Goal: Task Accomplishment & Management: Manage account settings

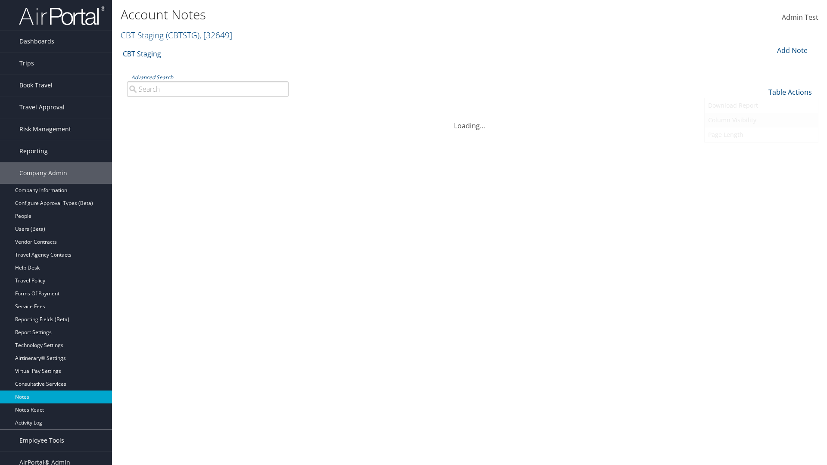
click at [761, 120] on link "Column Visibility" at bounding box center [761, 120] width 113 height 15
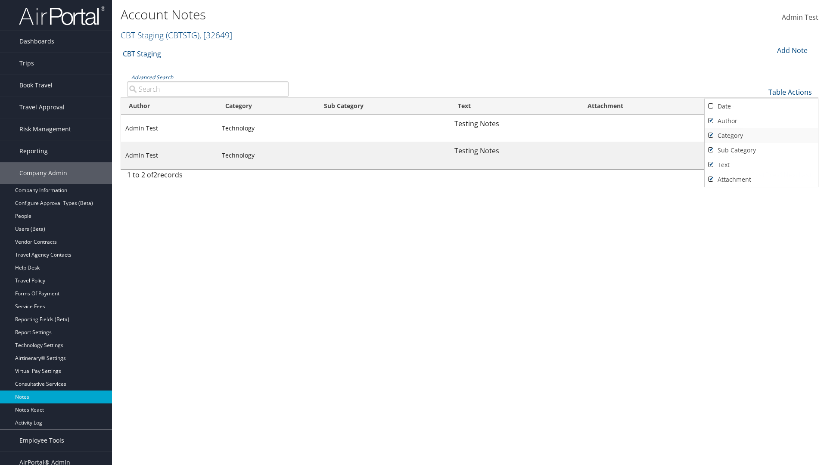
click at [761, 121] on link "Author" at bounding box center [761, 121] width 113 height 15
click at [761, 135] on link "Category" at bounding box center [761, 135] width 113 height 15
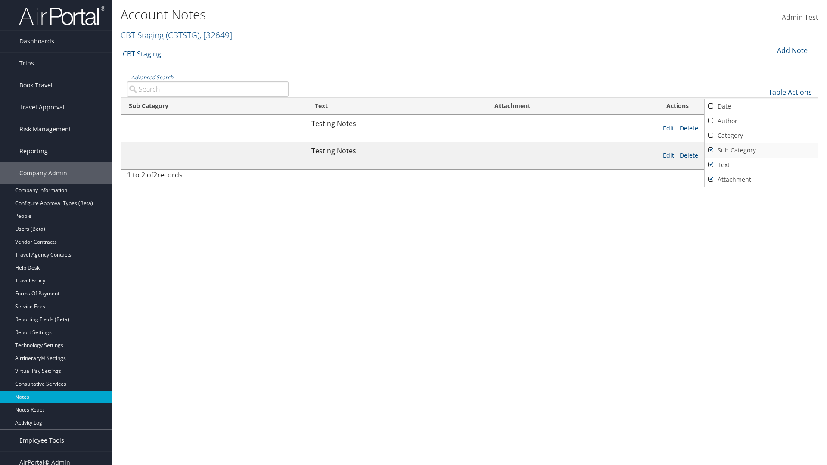
click at [761, 150] on link "Sub Category" at bounding box center [761, 150] width 113 height 15
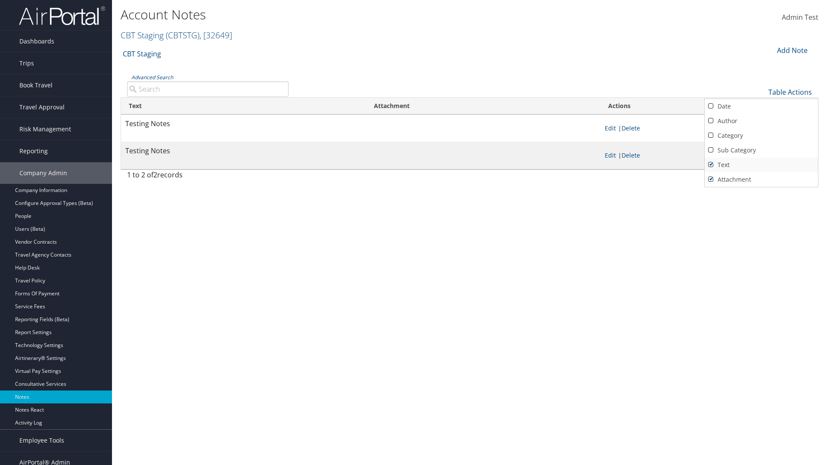
click at [761, 165] on link "Text" at bounding box center [761, 165] width 113 height 15
click at [761, 179] on link "Attachment" at bounding box center [761, 179] width 113 height 15
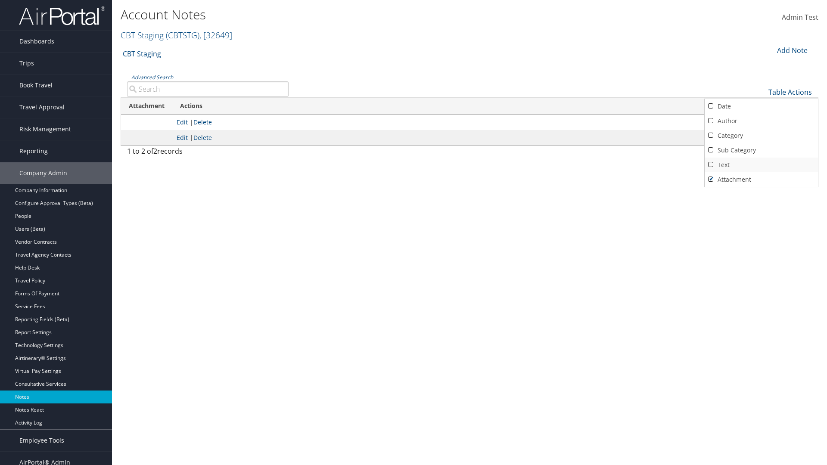
click at [761, 165] on link "Text" at bounding box center [761, 165] width 113 height 15
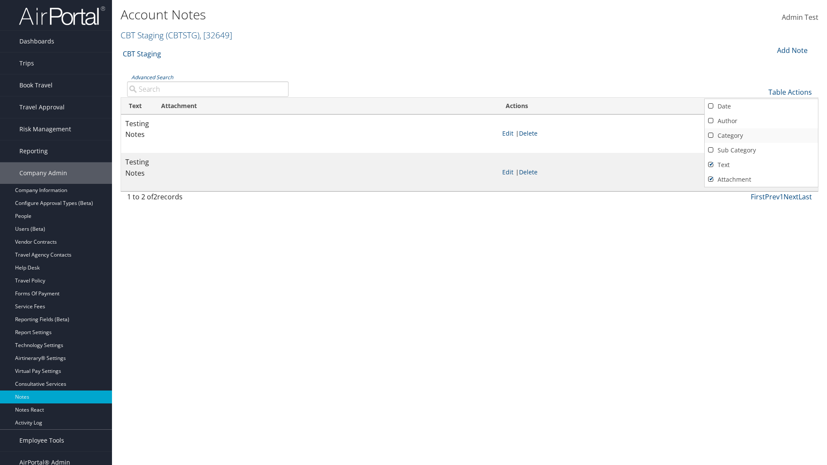
click at [761, 150] on link "Sub Category" at bounding box center [761, 150] width 113 height 15
click at [761, 135] on link "Category" at bounding box center [761, 135] width 113 height 15
click at [761, 121] on link "Author" at bounding box center [761, 121] width 113 height 15
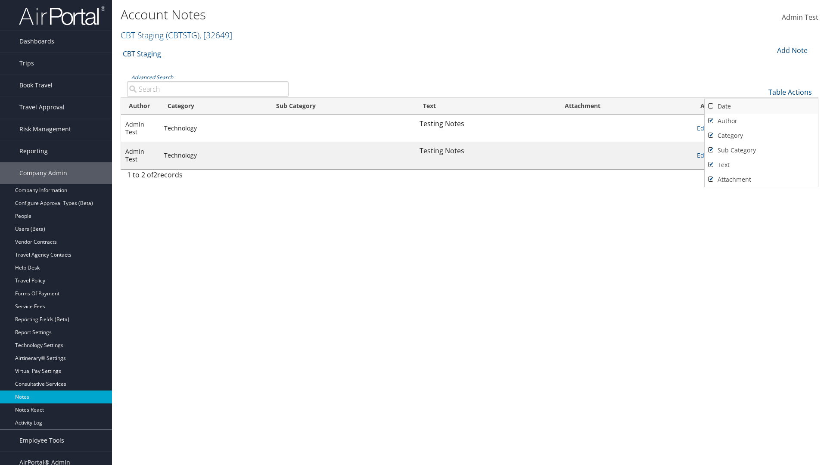
click at [761, 106] on link "Date" at bounding box center [761, 106] width 113 height 15
click at [414, 233] on div at bounding box center [413, 232] width 827 height 465
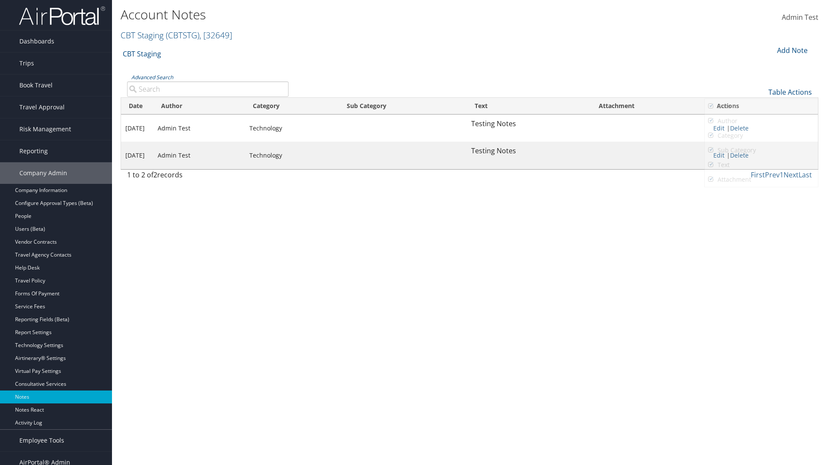
scroll to position [9, 0]
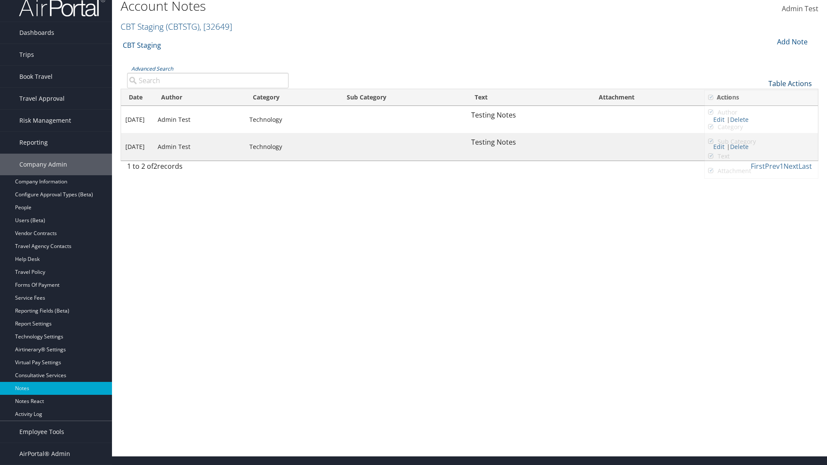
click at [790, 83] on link "Table Actions" at bounding box center [791, 83] width 44 height 9
click at [761, 126] on link "Page Length" at bounding box center [761, 126] width 113 height 15
click at [790, 88] on link "Table Actions" at bounding box center [791, 83] width 44 height 9
click at [761, 120] on link "25" at bounding box center [761, 112] width 113 height 15
click at [790, 88] on link "Table Actions" at bounding box center [791, 83] width 44 height 9
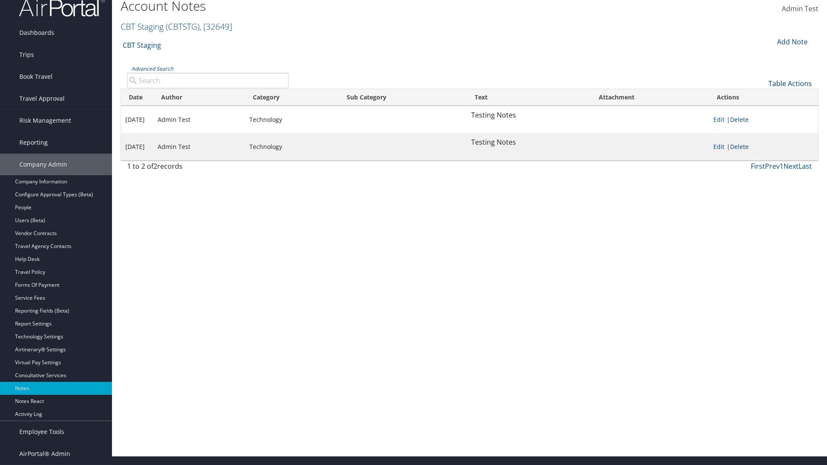
scroll to position [0, 0]
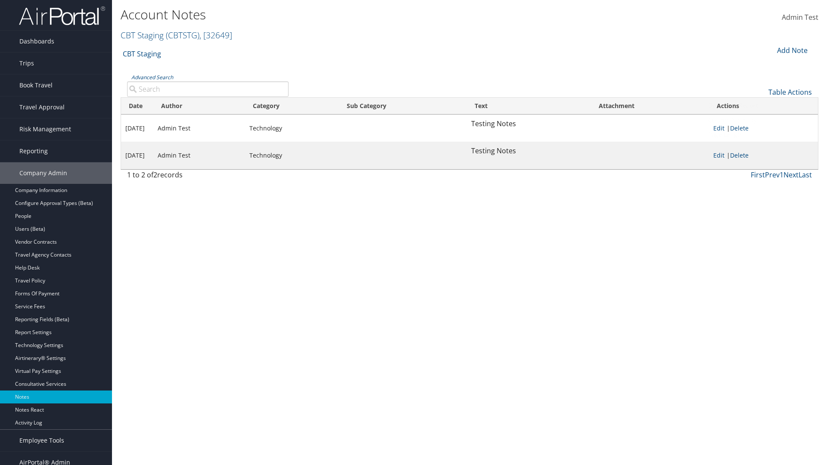
click at [761, 105] on link "Download Report" at bounding box center [761, 105] width 113 height 15
